Goal: Task Accomplishment & Management: Use online tool/utility

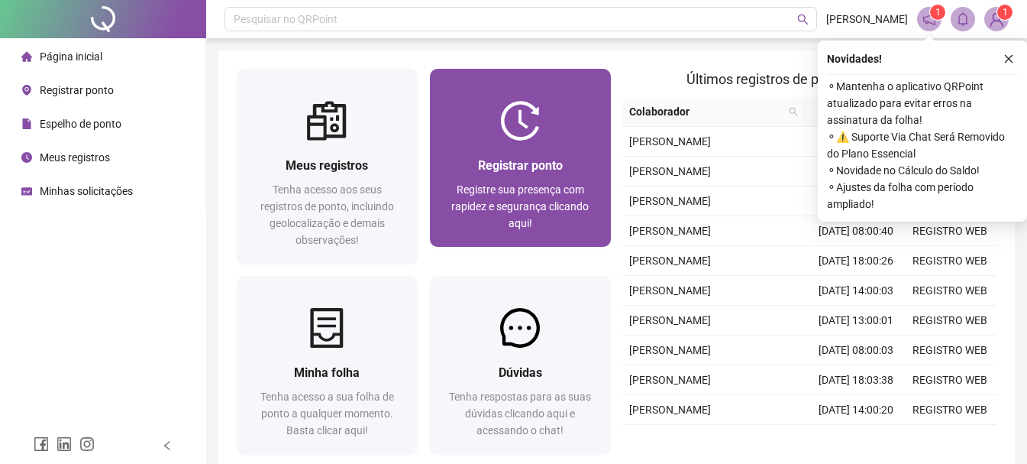
click at [501, 170] on span "Registrar ponto" at bounding box center [520, 165] width 85 height 15
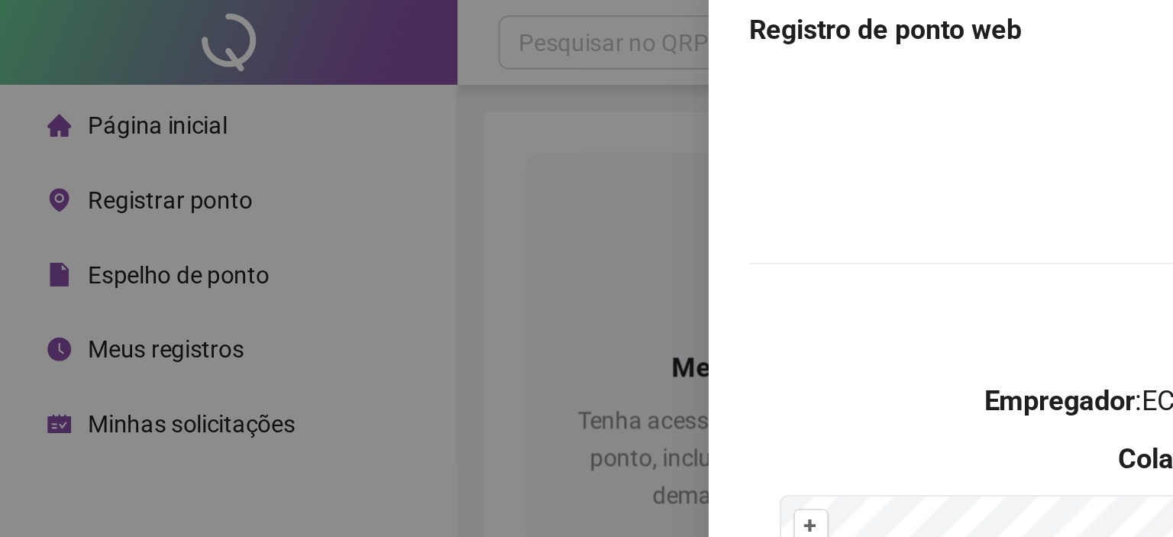
scroll to position [24, 0]
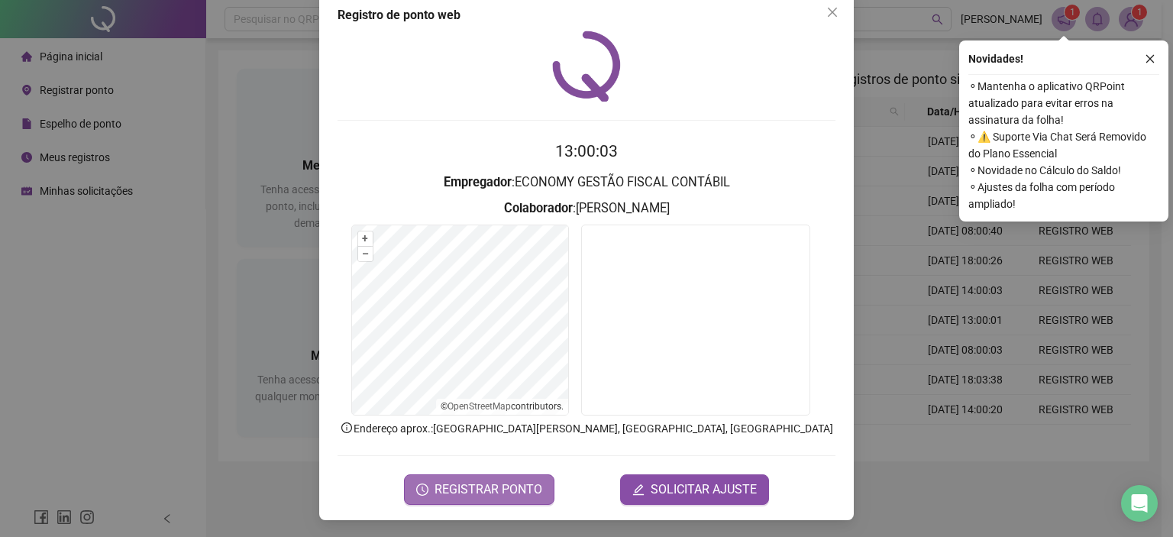
click at [506, 463] on span "REGISTRAR PONTO" at bounding box center [489, 489] width 108 height 18
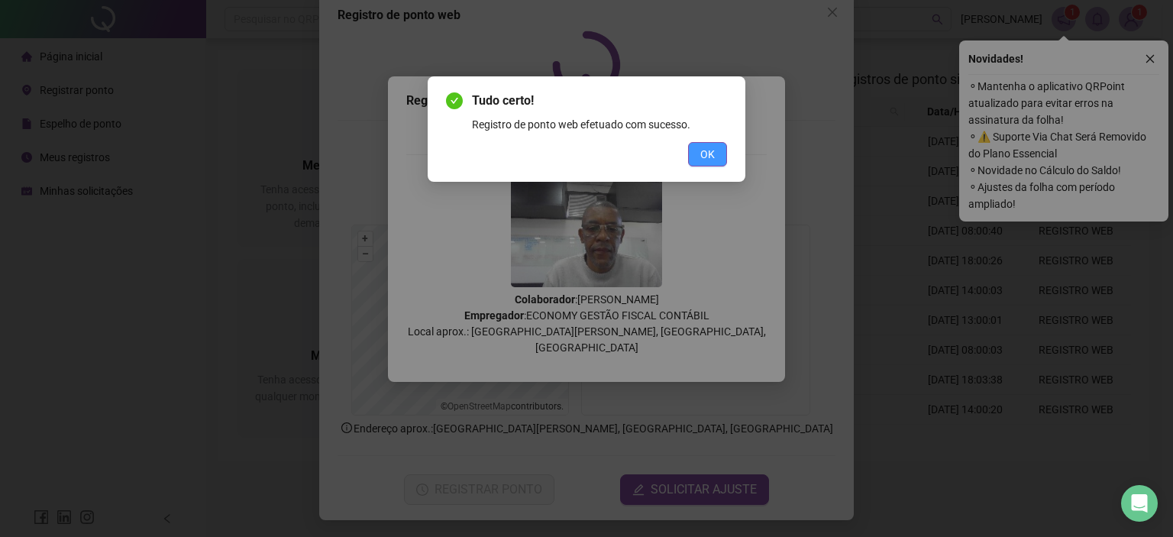
click at [716, 146] on button "OK" at bounding box center [707, 154] width 39 height 24
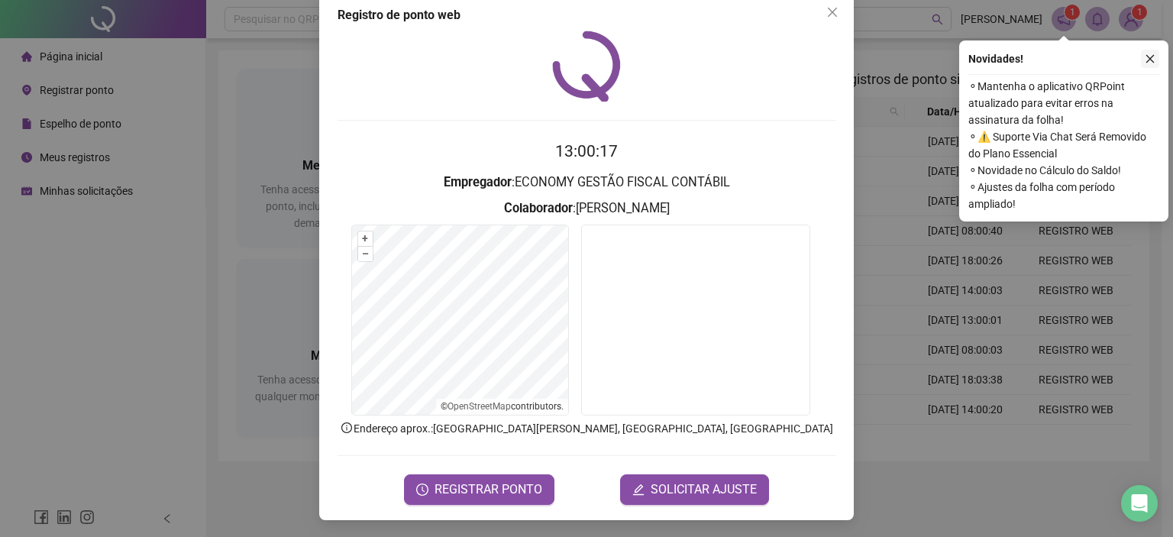
click at [1038, 58] on icon "close" at bounding box center [1150, 58] width 11 height 11
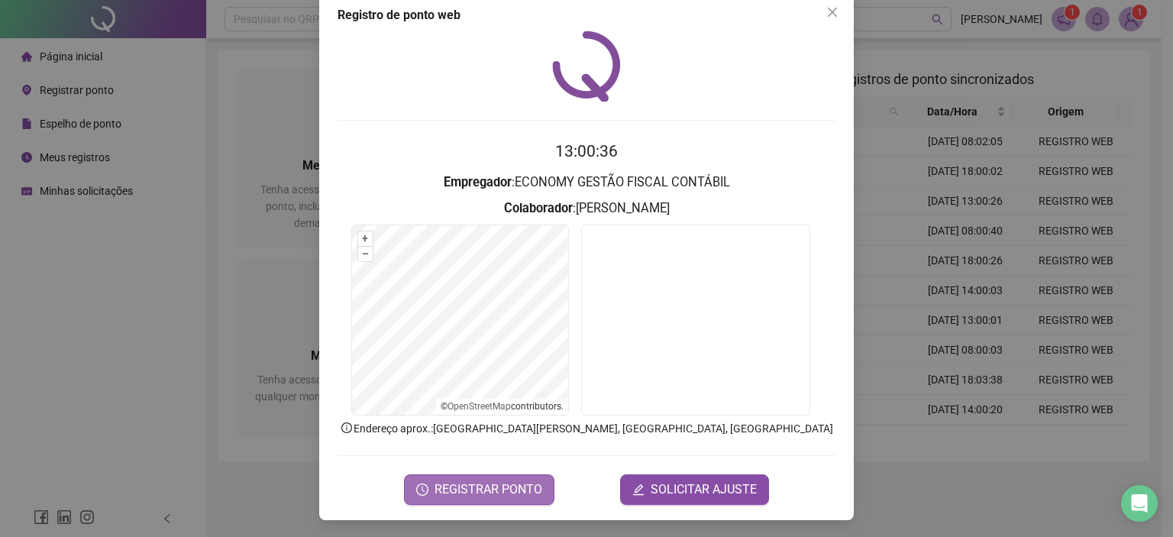
click at [476, 463] on span "REGISTRAR PONTO" at bounding box center [489, 489] width 108 height 18
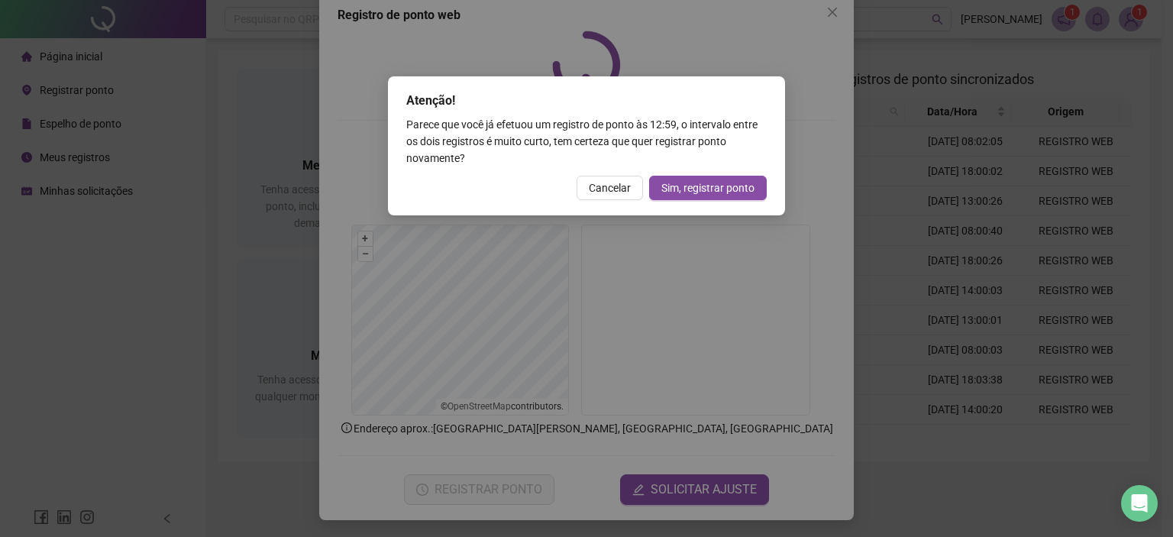
click at [825, 11] on div "Atenção! Parece que você já efetuou um registro de ponto às 12:59 , o intervalo…" at bounding box center [586, 268] width 1173 height 537
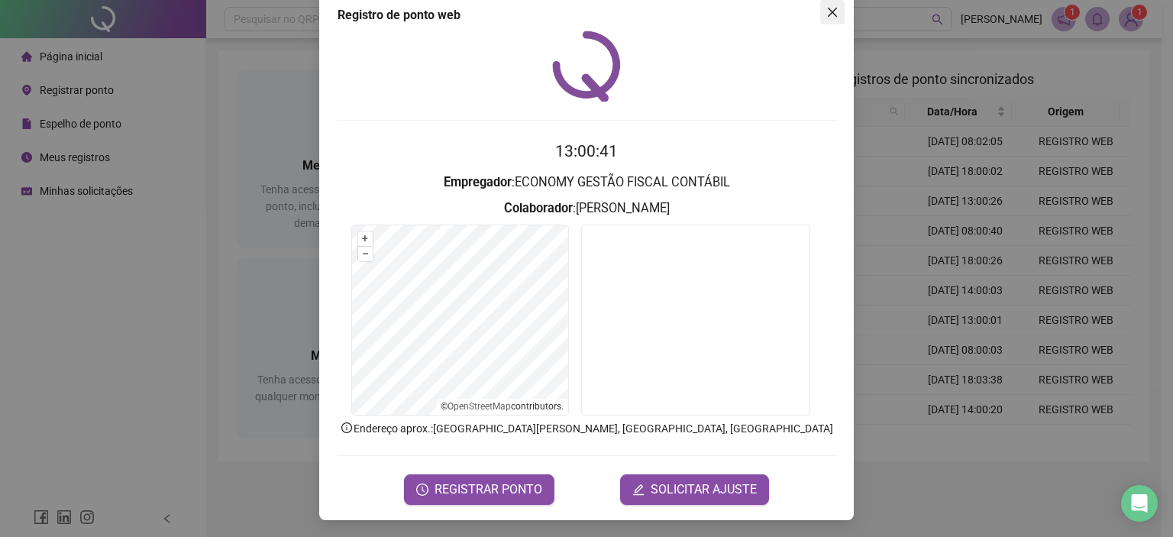
click at [828, 3] on button "Close" at bounding box center [832, 12] width 24 height 24
